Goal: Information Seeking & Learning: Learn about a topic

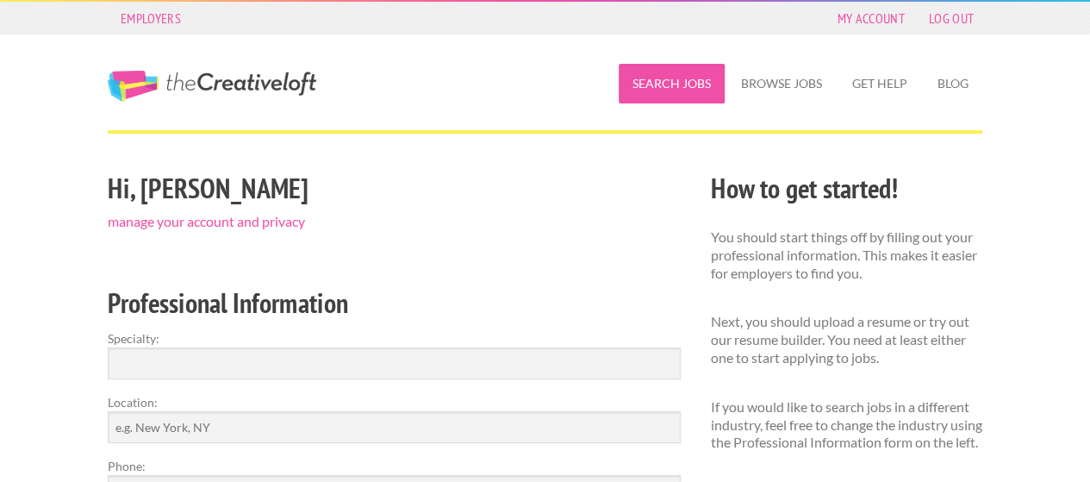
click at [680, 90] on link "Search Jobs" at bounding box center [672, 84] width 106 height 40
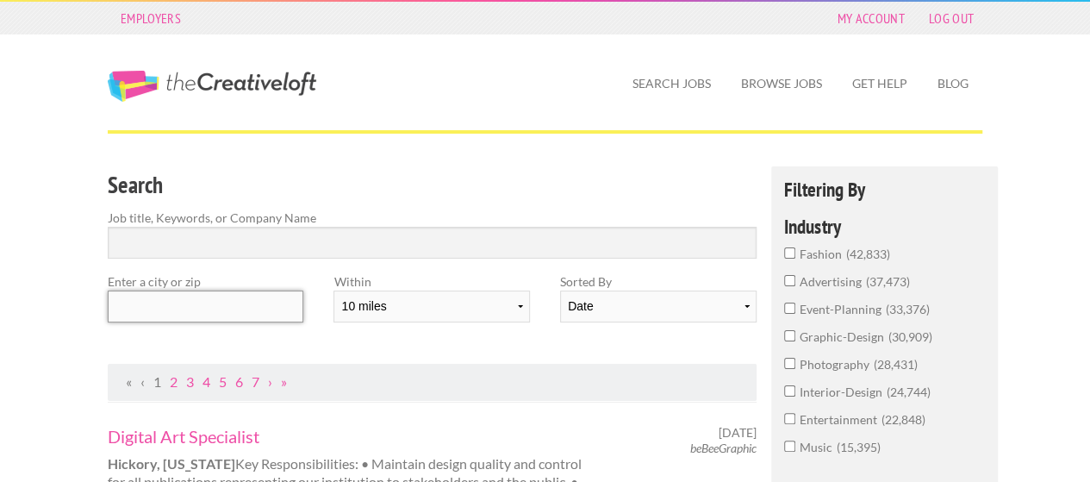
click at [276, 293] on input "text" at bounding box center [206, 306] width 196 height 32
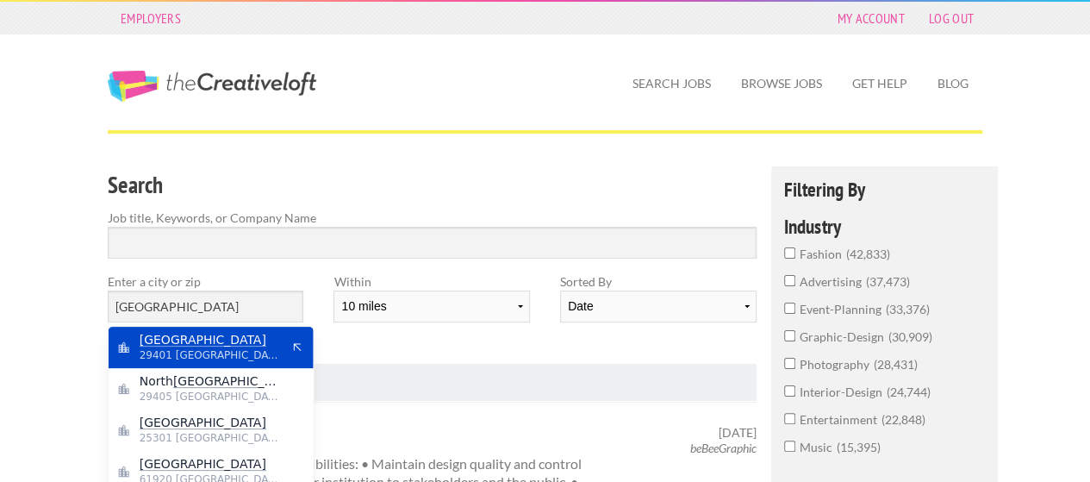
click at [210, 352] on span "29401 United States of America" at bounding box center [210, 355] width 141 height 16
type input "Charleston"
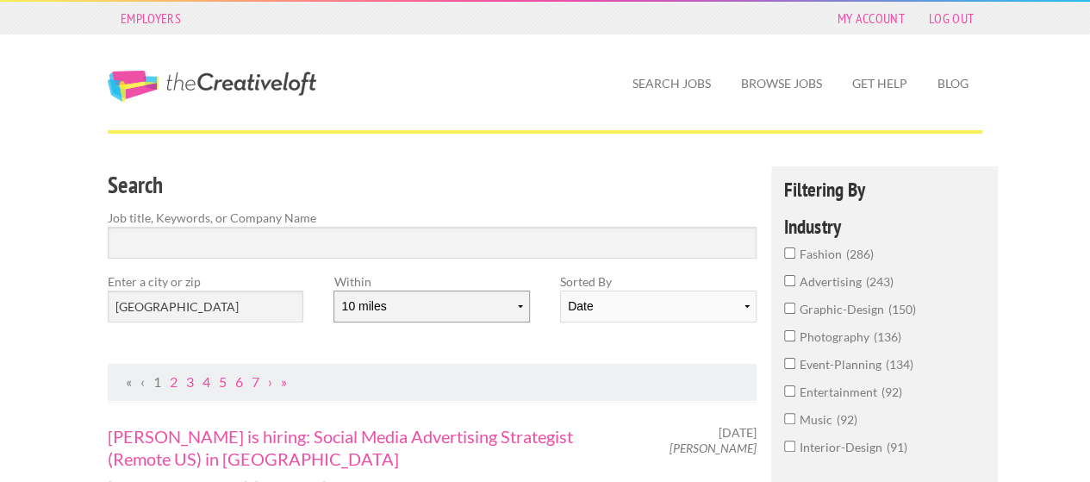
click at [517, 301] on select "10 miles 20 miles 50 miles 100 miles 200 miles 300 miles 400 miles 500 miles" at bounding box center [432, 306] width 196 height 32
select select "20"
click at [334, 290] on select "10 miles 20 miles 50 miles 100 miles 200 miles 300 miles 400 miles 500 miles" at bounding box center [432, 306] width 196 height 32
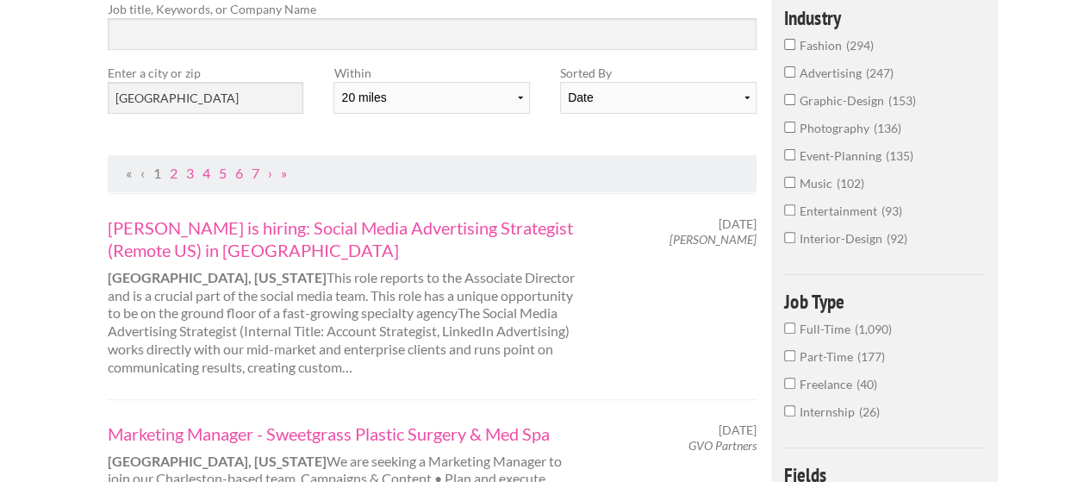
scroll to position [172, 0]
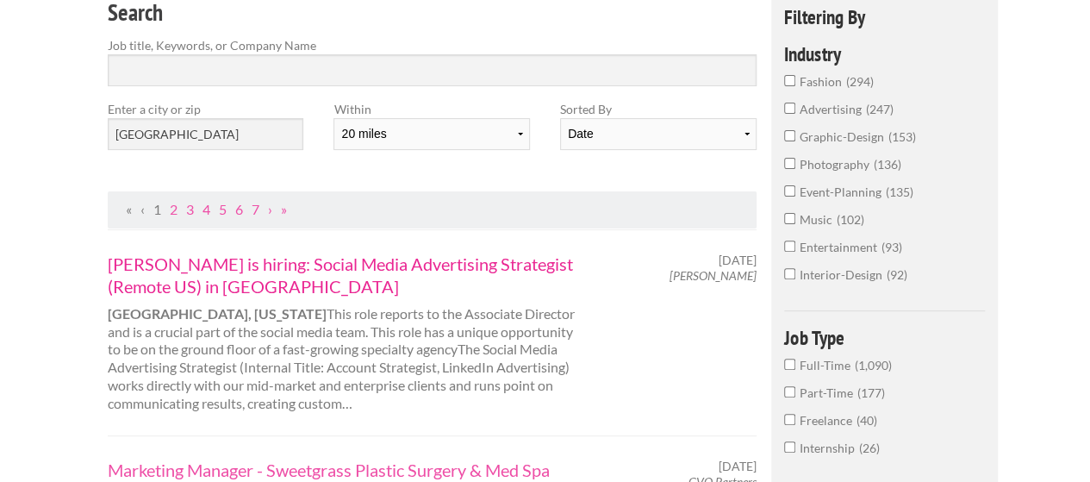
click at [164, 265] on link "Abe is hiring: Social Media Advertising Strategist (Remote US) in Charleston" at bounding box center [347, 275] width 479 height 45
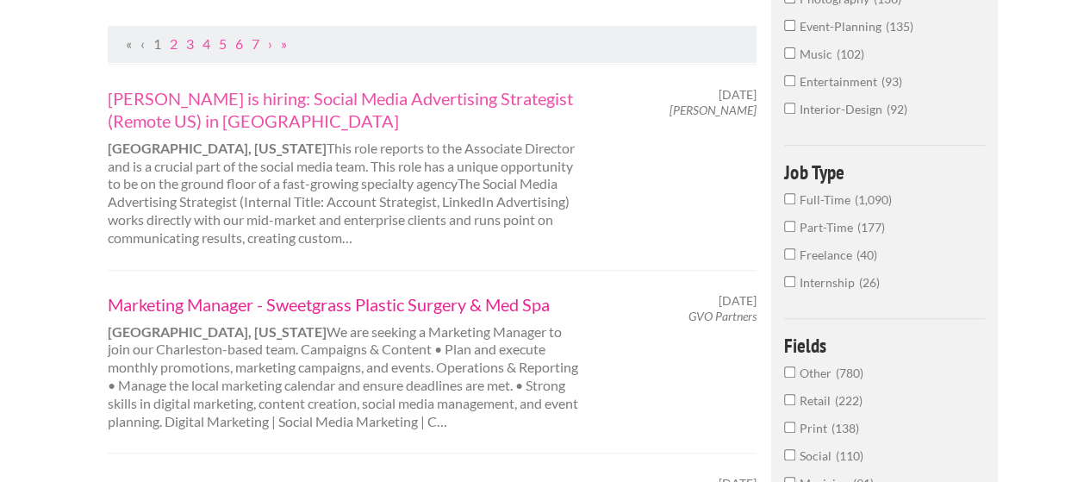
scroll to position [345, 0]
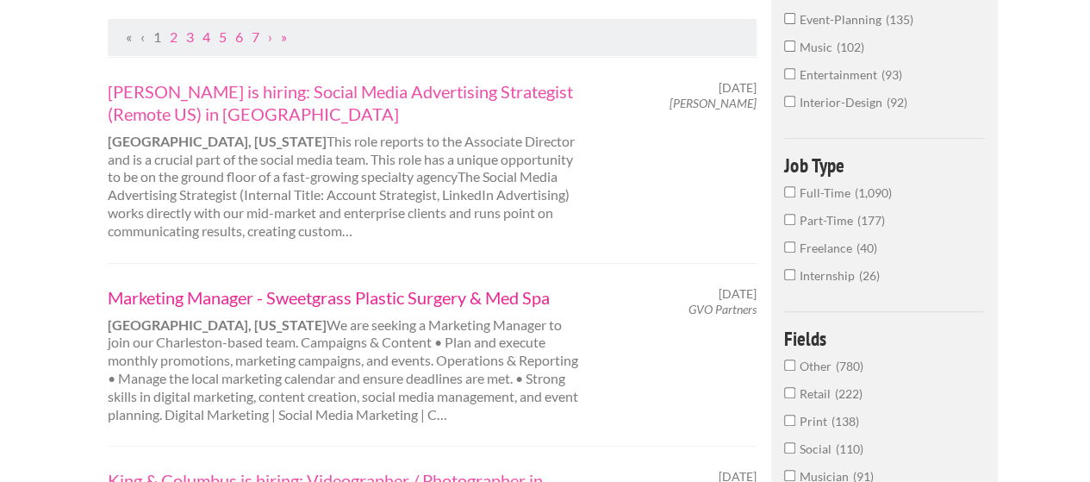
click at [317, 299] on link "Marketing Manager - Sweetgrass Plastic Surgery & Med Spa" at bounding box center [347, 297] width 479 height 22
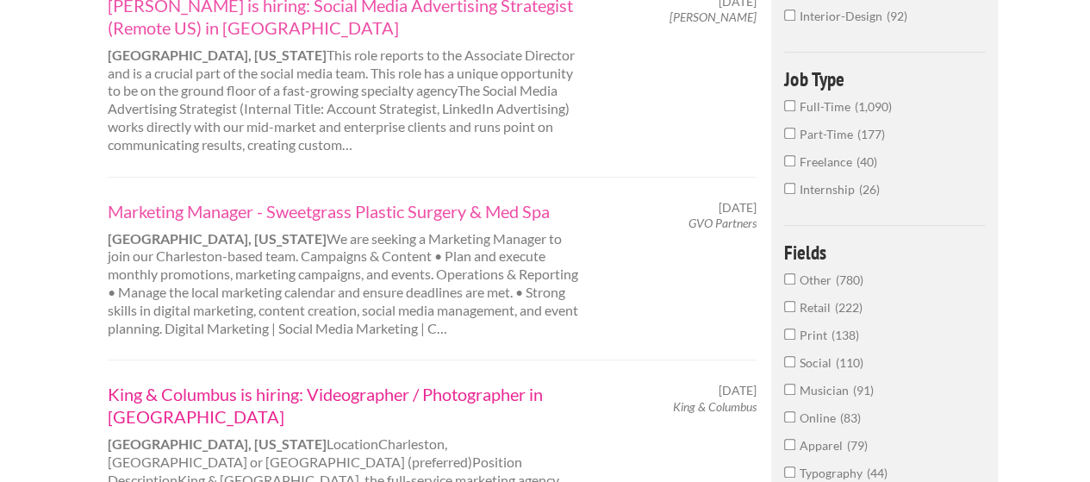
click at [384, 391] on link "King & Columbus is hiring: Videographer / Photographer in Charleston" at bounding box center [347, 405] width 479 height 45
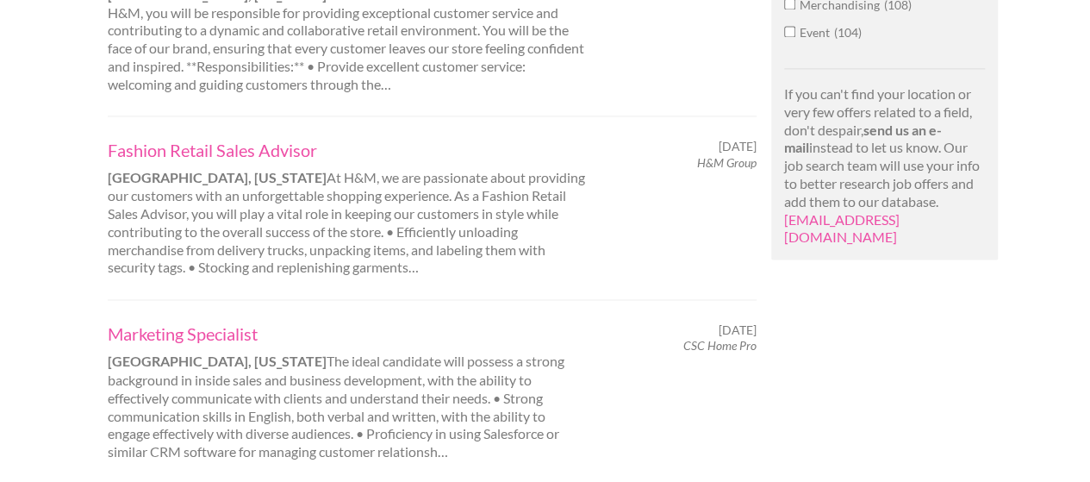
scroll to position [1293, 0]
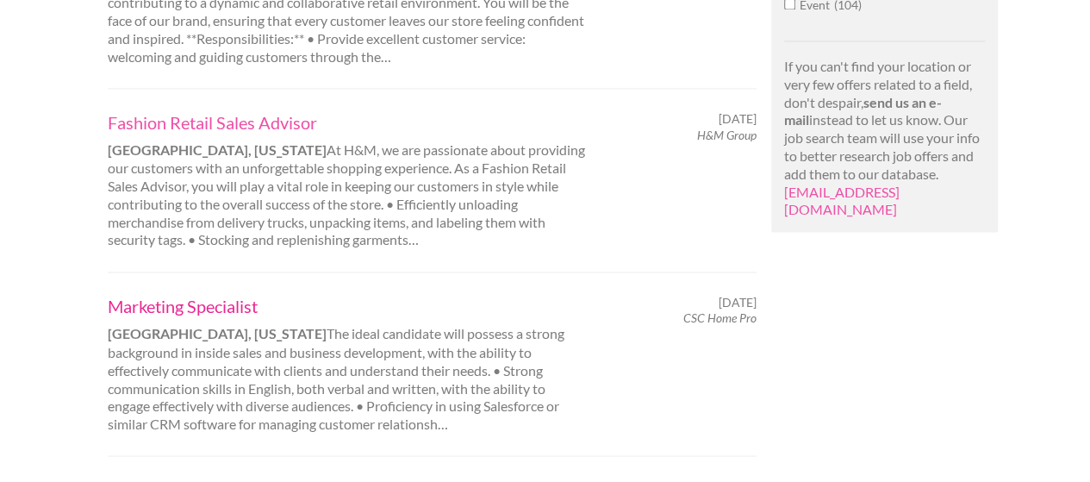
click at [143, 295] on link "Marketing Specialist" at bounding box center [347, 306] width 479 height 22
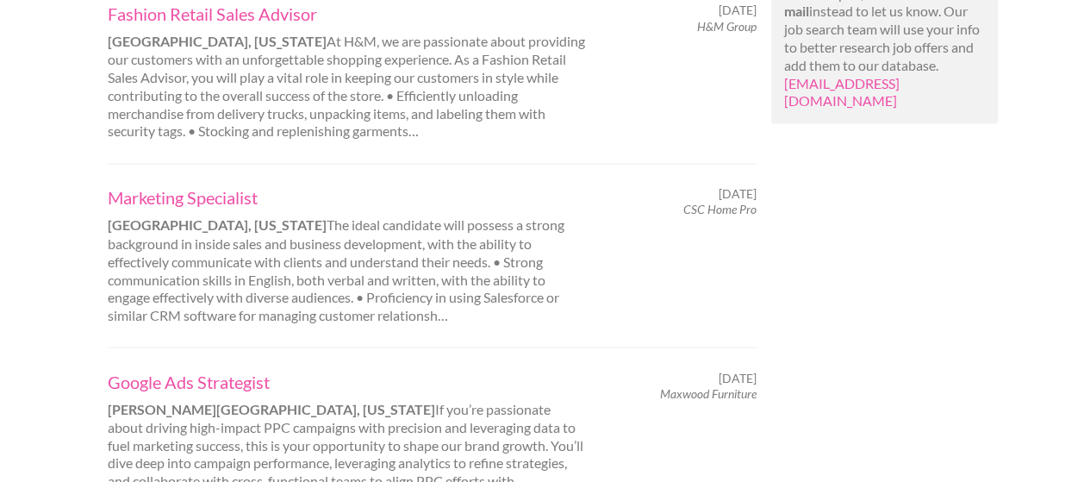
scroll to position [1465, 0]
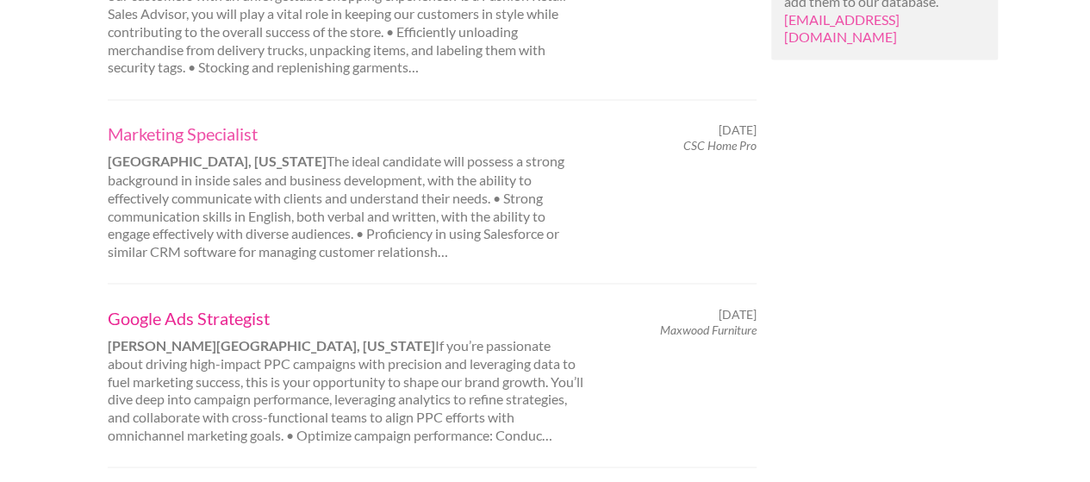
click at [222, 306] on link "Google Ads Strategist" at bounding box center [347, 317] width 479 height 22
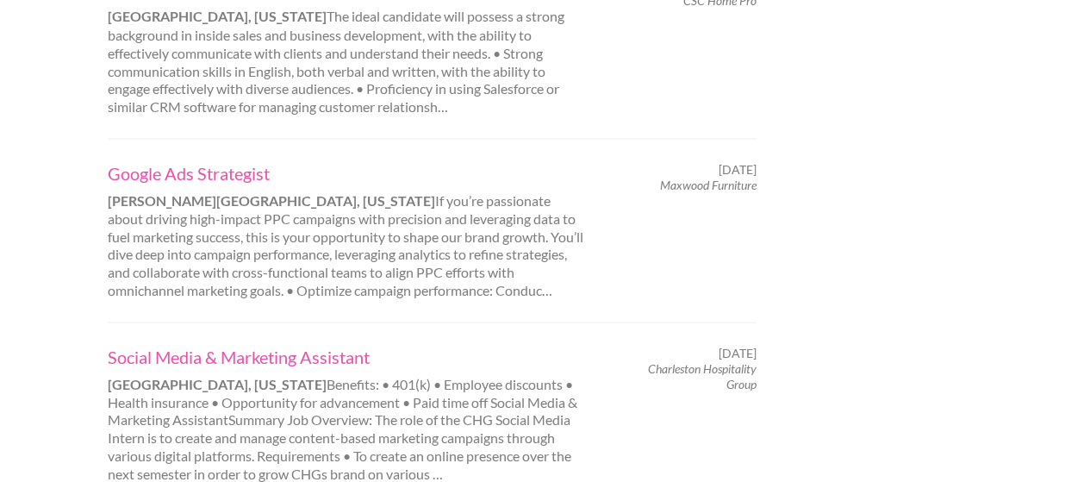
scroll to position [1638, 0]
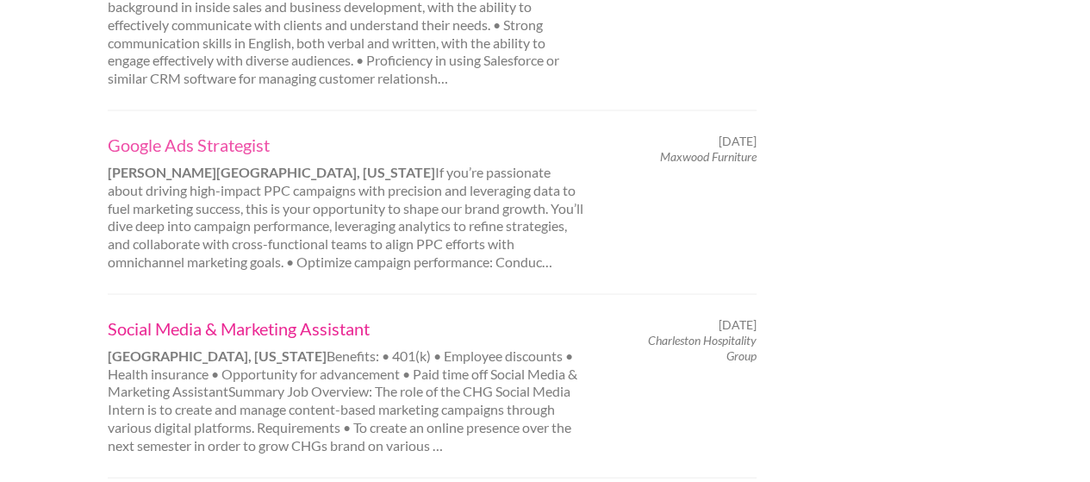
click at [292, 317] on link "Social Media & Marketing Assistant" at bounding box center [347, 328] width 479 height 22
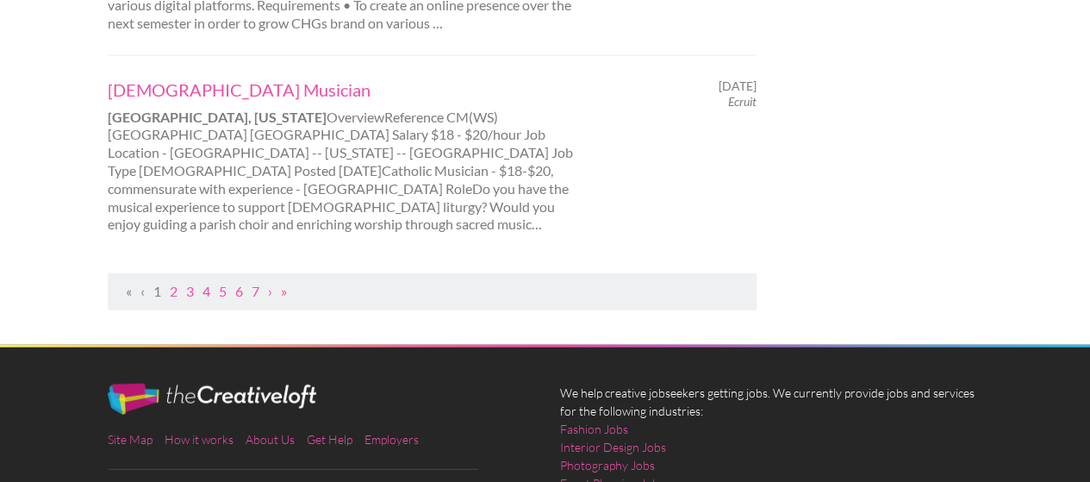
scroll to position [2069, 0]
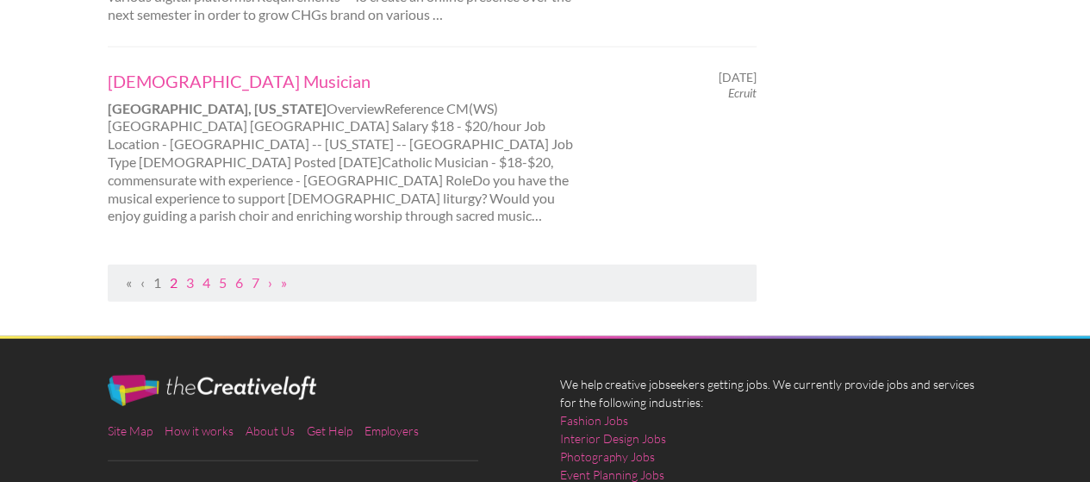
click at [172, 274] on link "2" at bounding box center [174, 282] width 8 height 16
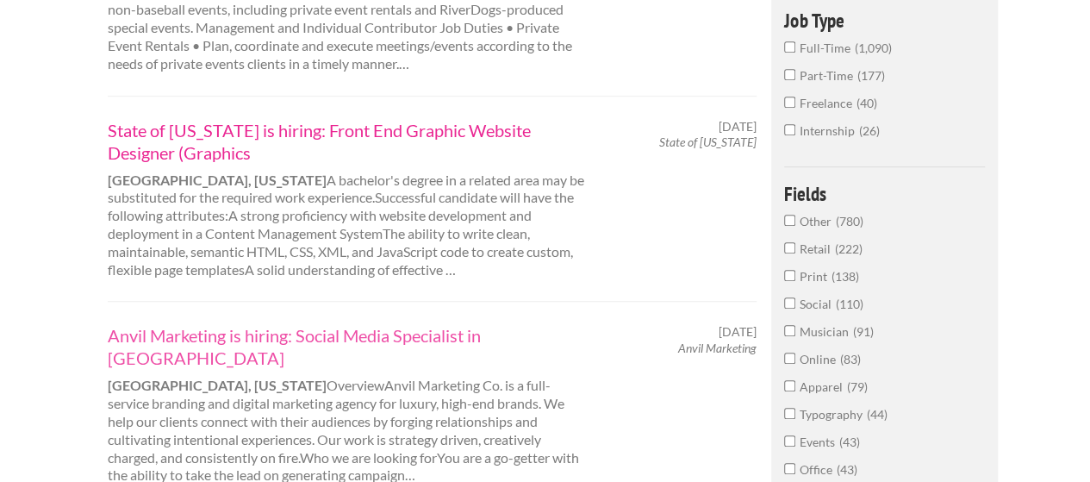
scroll to position [517, 0]
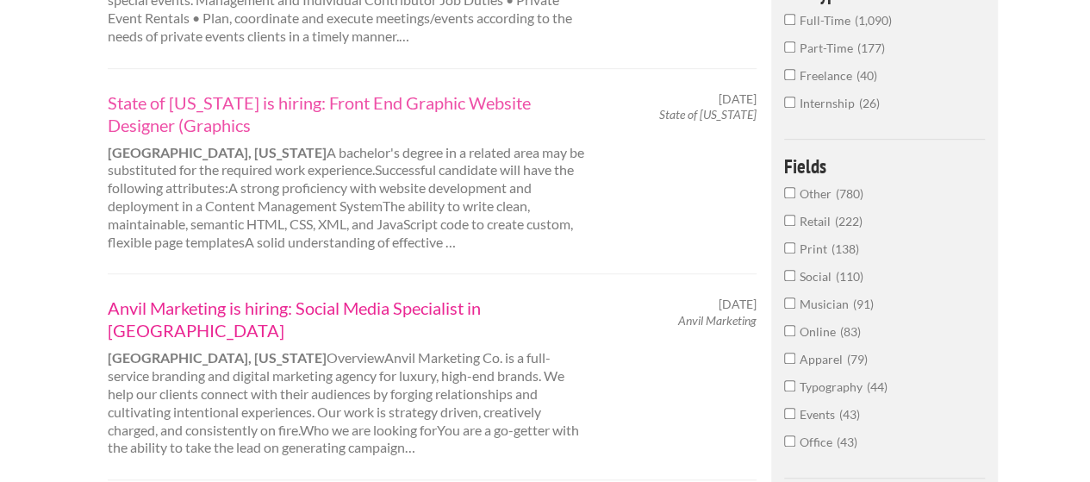
click at [217, 305] on link "Anvil Marketing is hiring: Social Media Specialist in [GEOGRAPHIC_DATA]" at bounding box center [347, 318] width 479 height 45
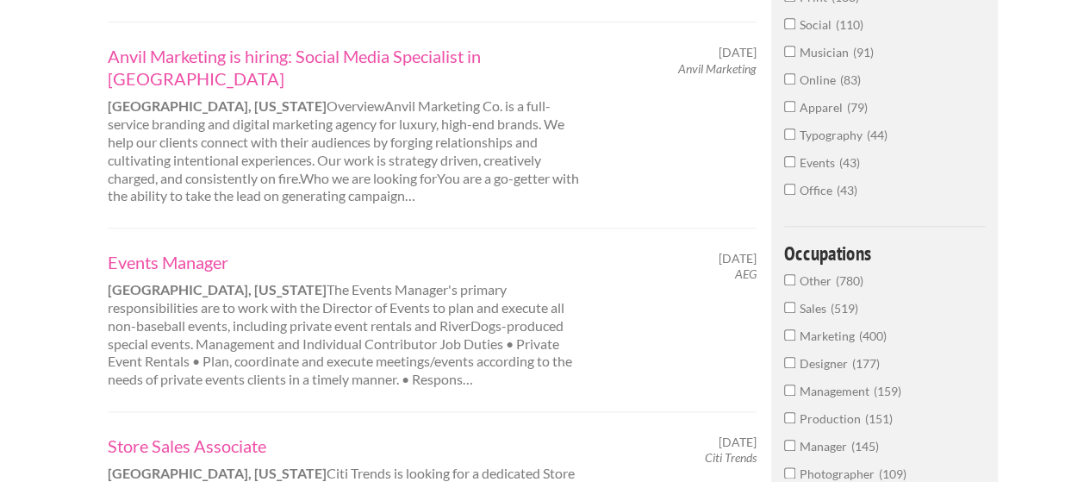
scroll to position [776, 0]
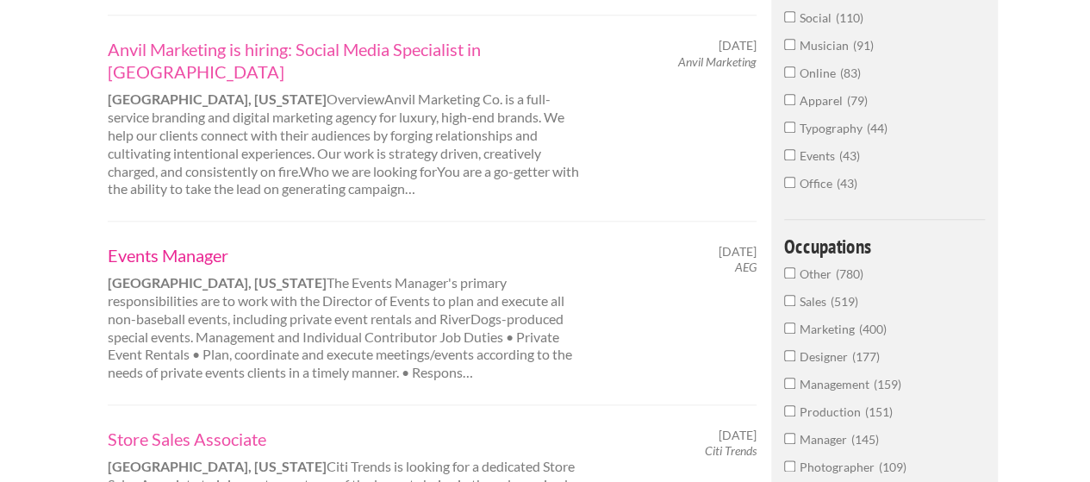
click at [191, 244] on link "Events Manager" at bounding box center [347, 255] width 479 height 22
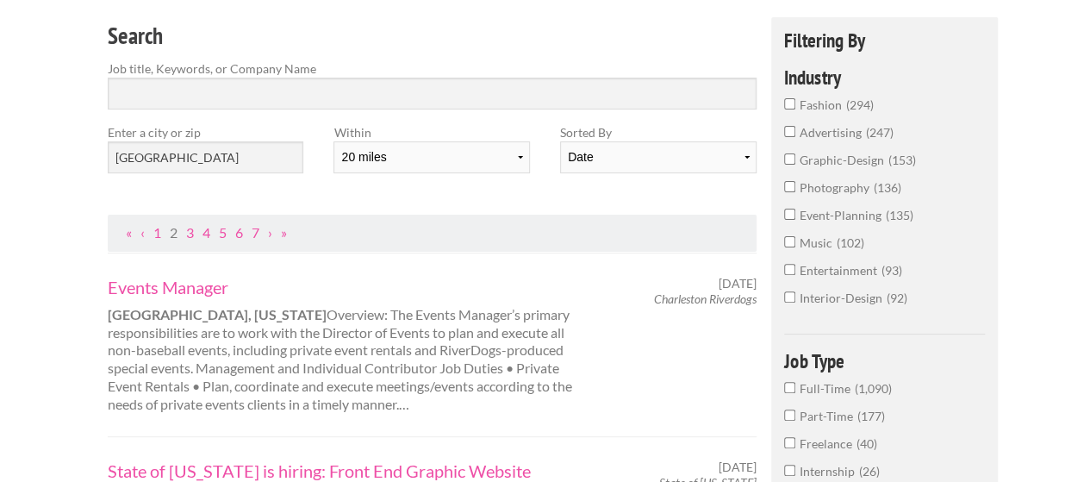
scroll to position [172, 0]
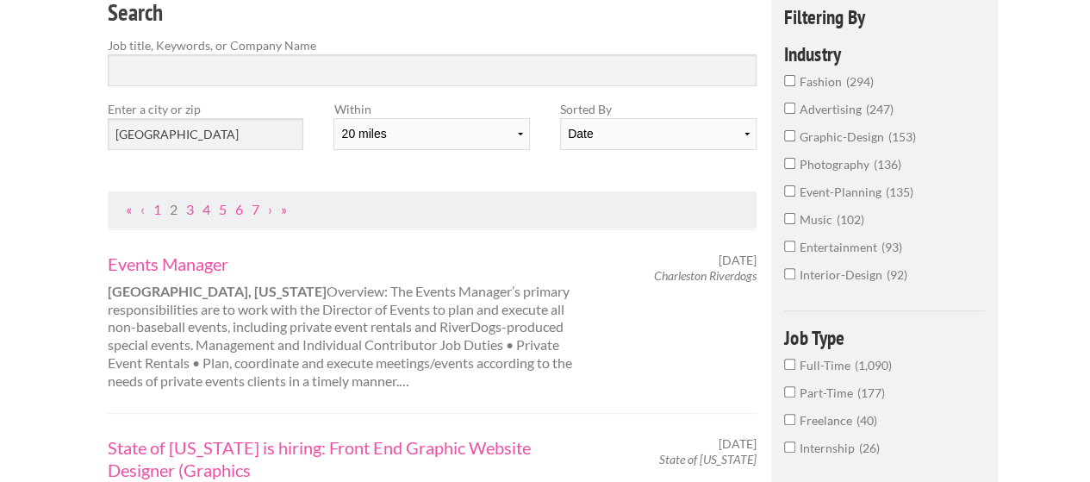
click at [203, 276] on div "Events Manager Charleston, South Carolina Overview: The Events Manager’s primar…" at bounding box center [347, 322] width 509 height 138
click at [209, 261] on link "Events Manager" at bounding box center [347, 264] width 479 height 22
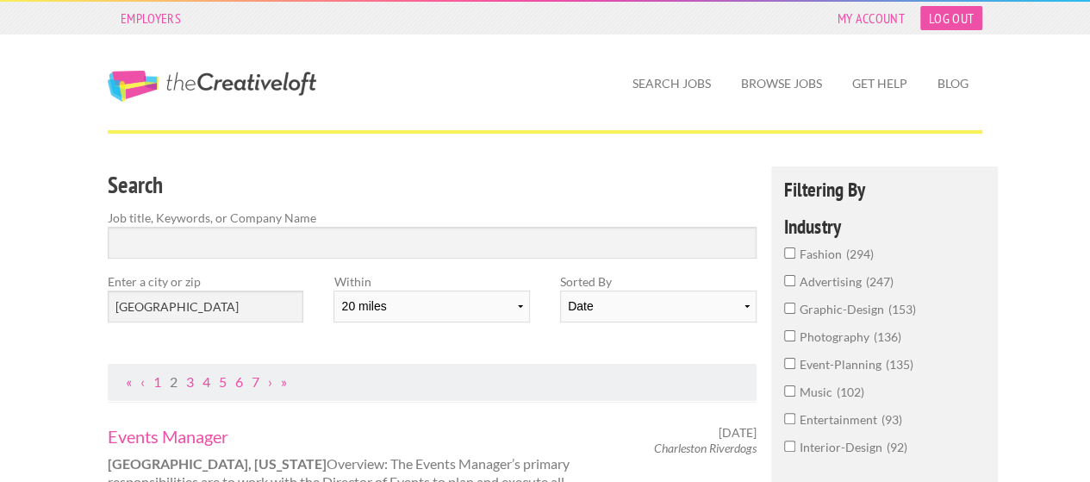
click at [952, 19] on link "Log Out" at bounding box center [952, 18] width 62 height 24
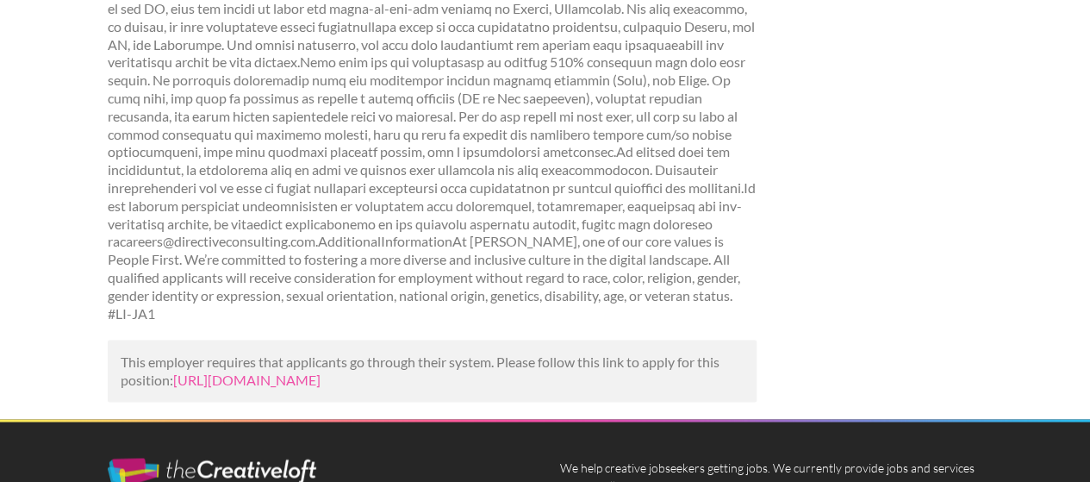
scroll to position [1465, 0]
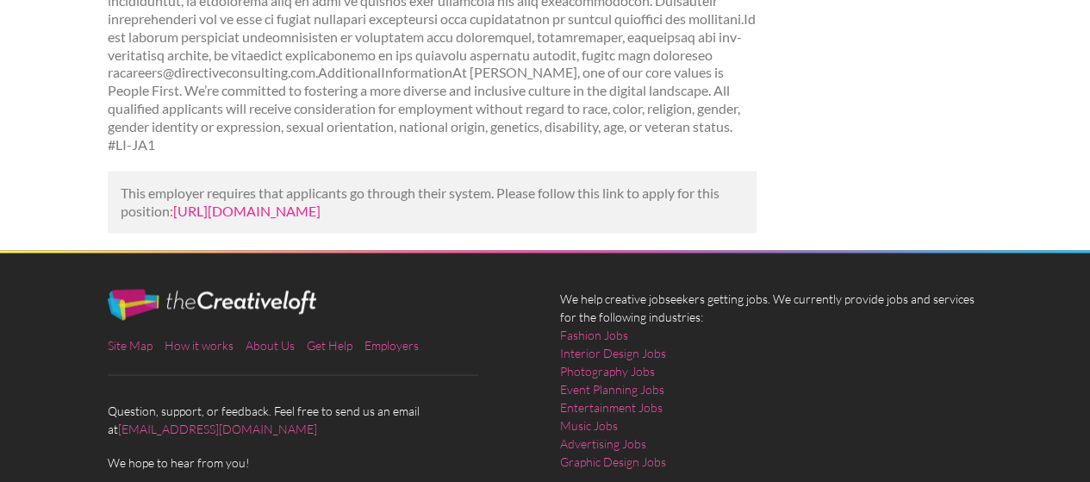
click at [257, 202] on link "https://www.mediabistro.com/jobs/1588604753-abe-is-hiring-social-media-advertis…" at bounding box center [246, 210] width 147 height 16
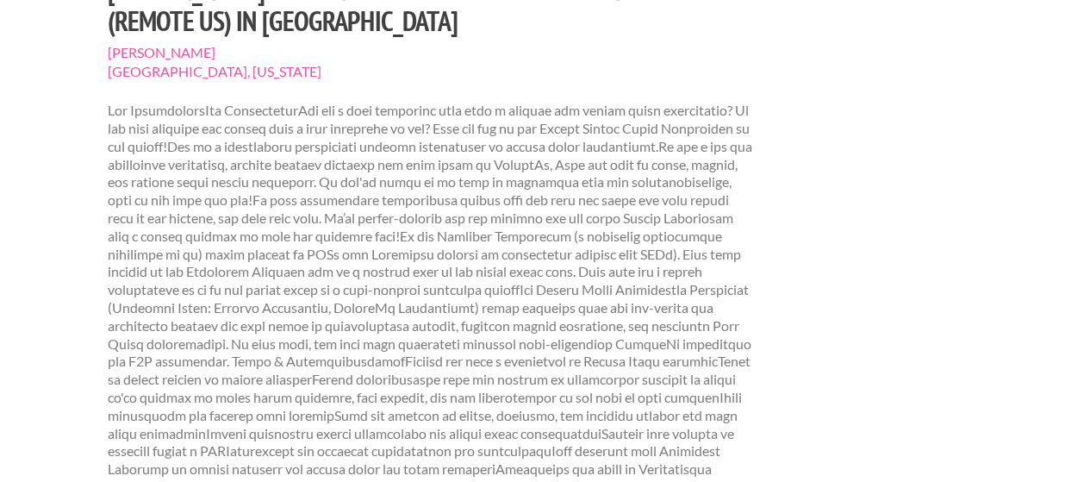
scroll to position [86, 0]
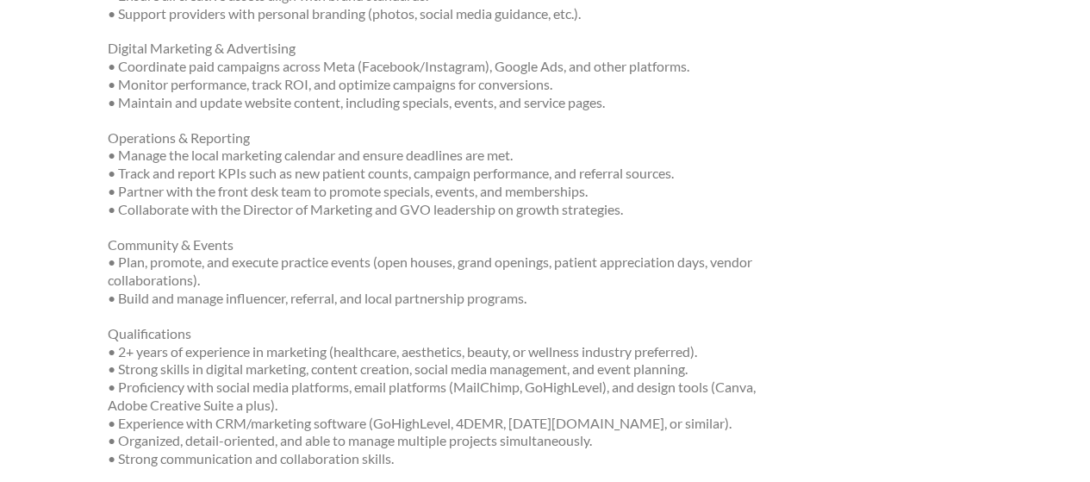
scroll to position [603, 0]
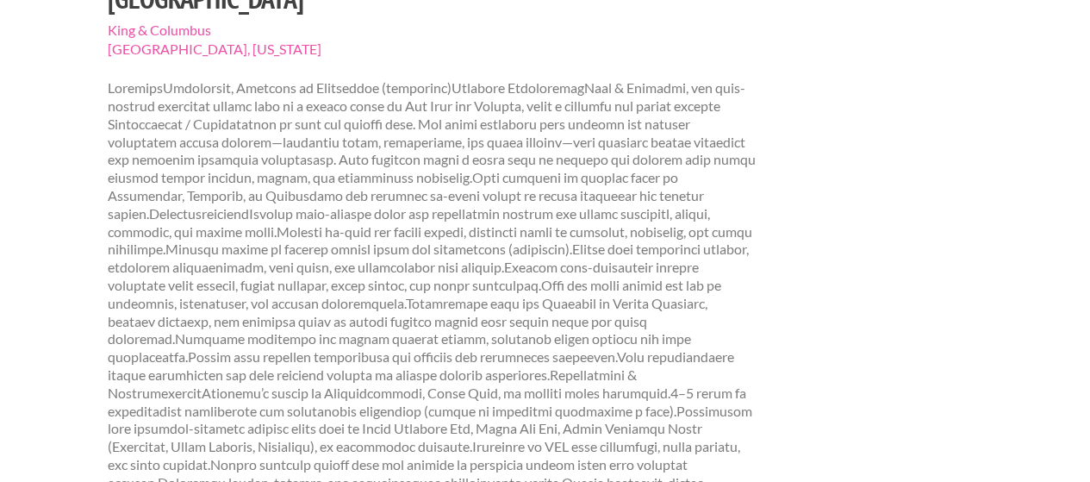
scroll to position [259, 0]
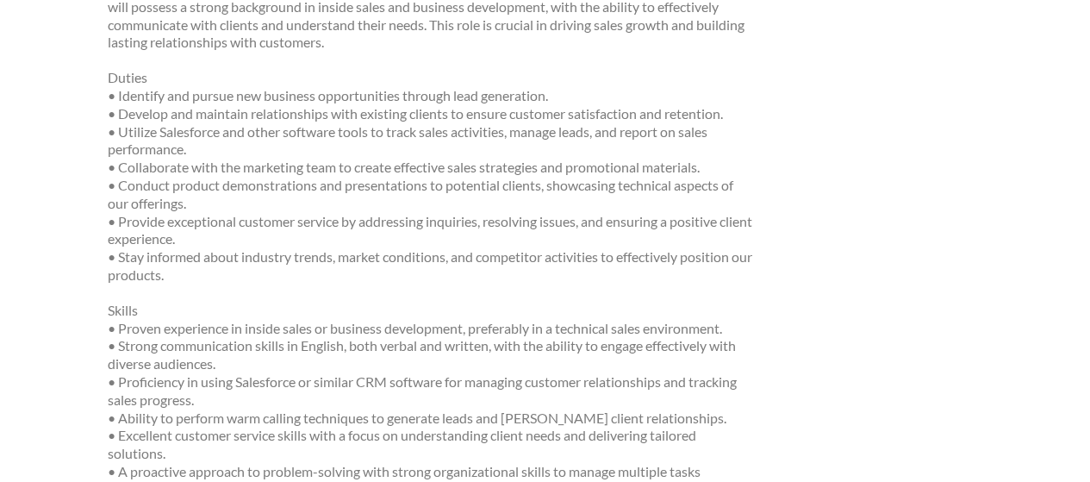
scroll to position [345, 0]
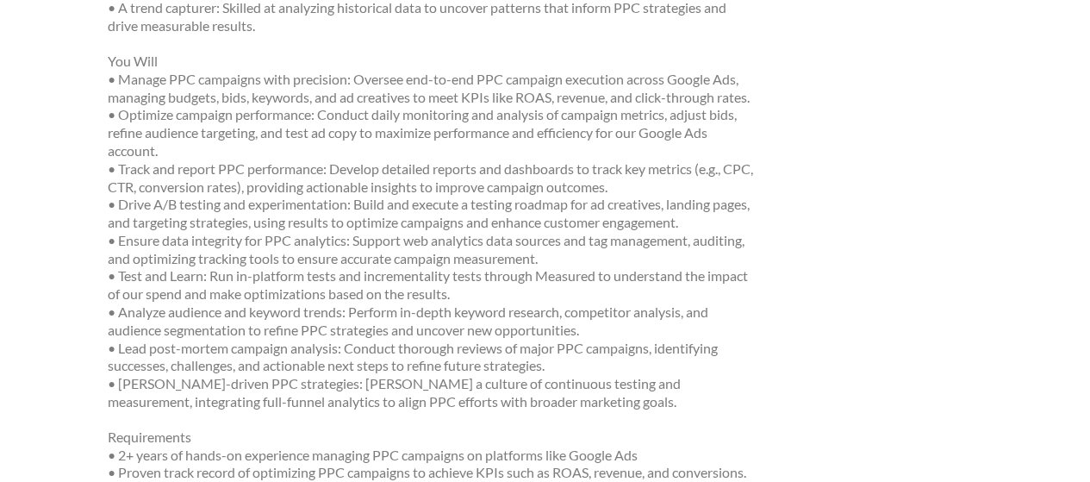
scroll to position [776, 0]
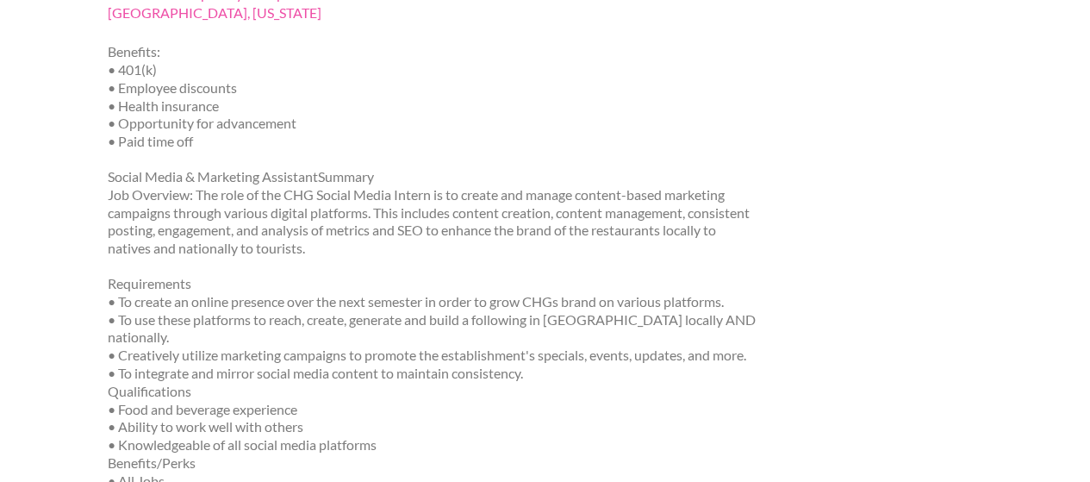
scroll to position [259, 0]
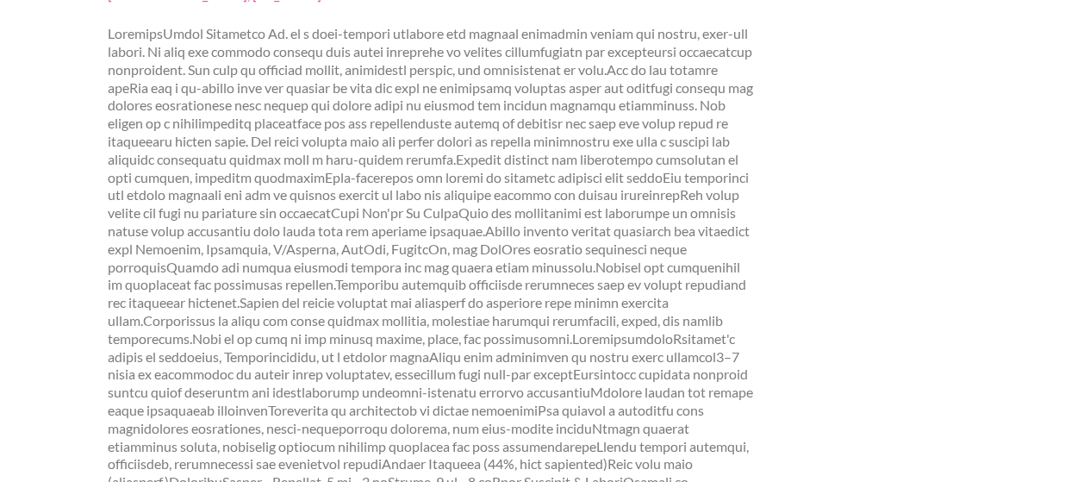
scroll to position [259, 0]
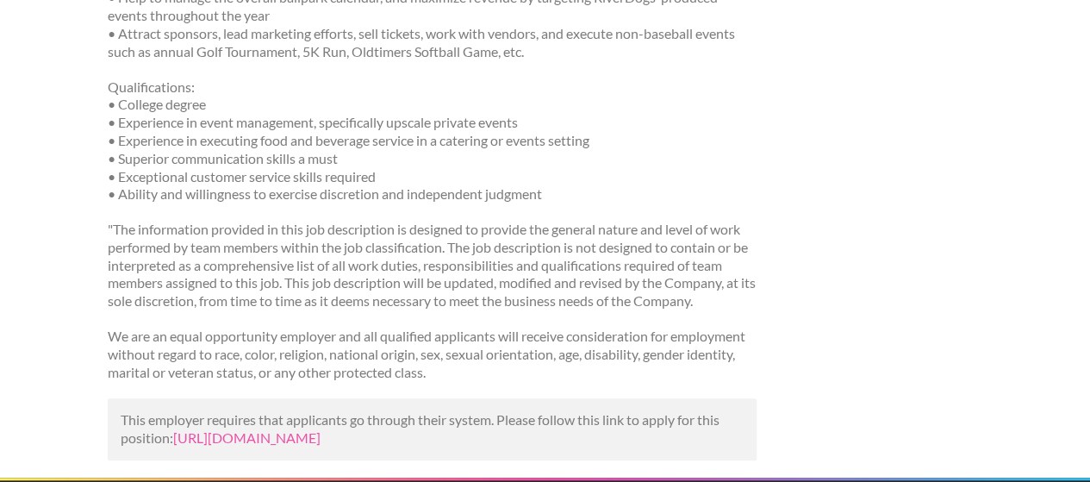
scroll to position [690, 0]
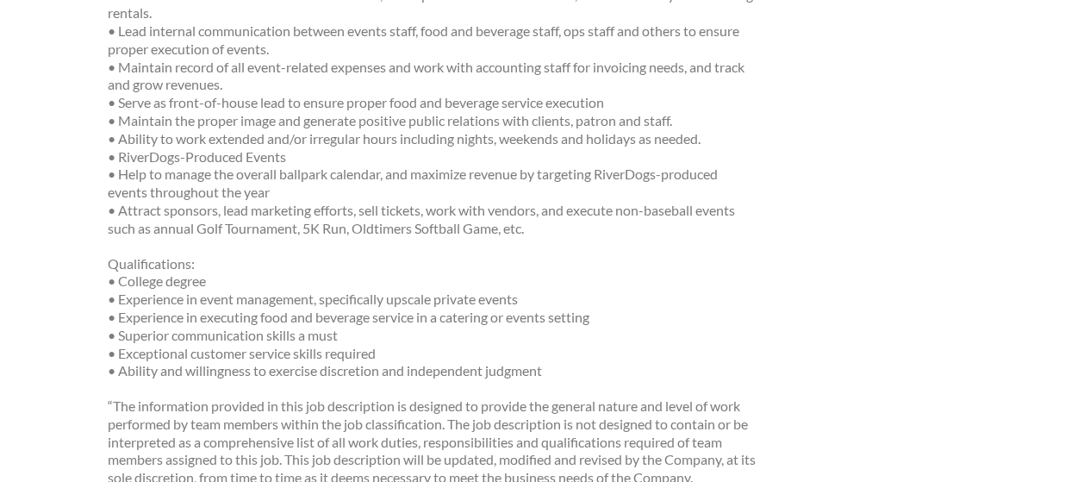
scroll to position [431, 0]
